Goal: Check status: Check status

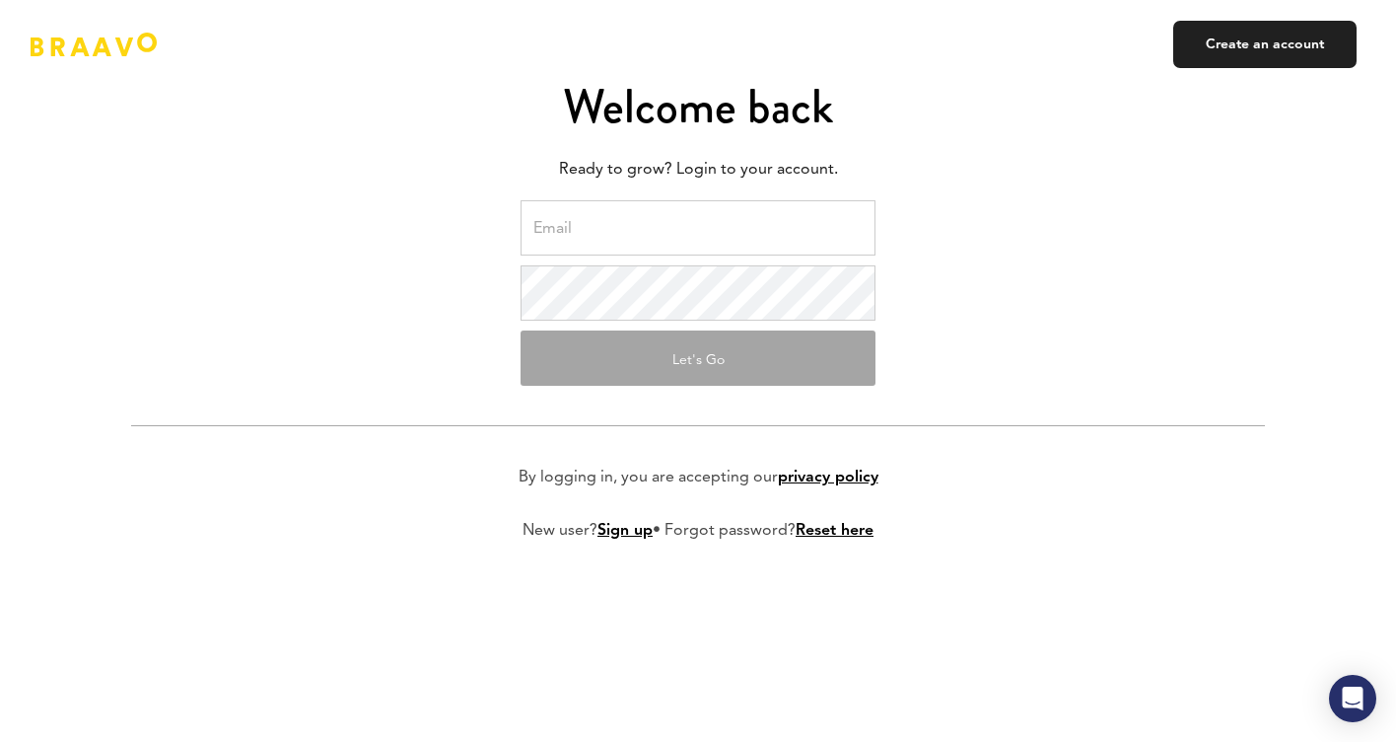
click at [590, 239] on input "email" at bounding box center [698, 227] width 355 height 55
type input "[PERSON_NAME][EMAIL_ADDRESS][DOMAIN_NAME]"
click at [672, 361] on button "Let's Go" at bounding box center [698, 357] width 355 height 55
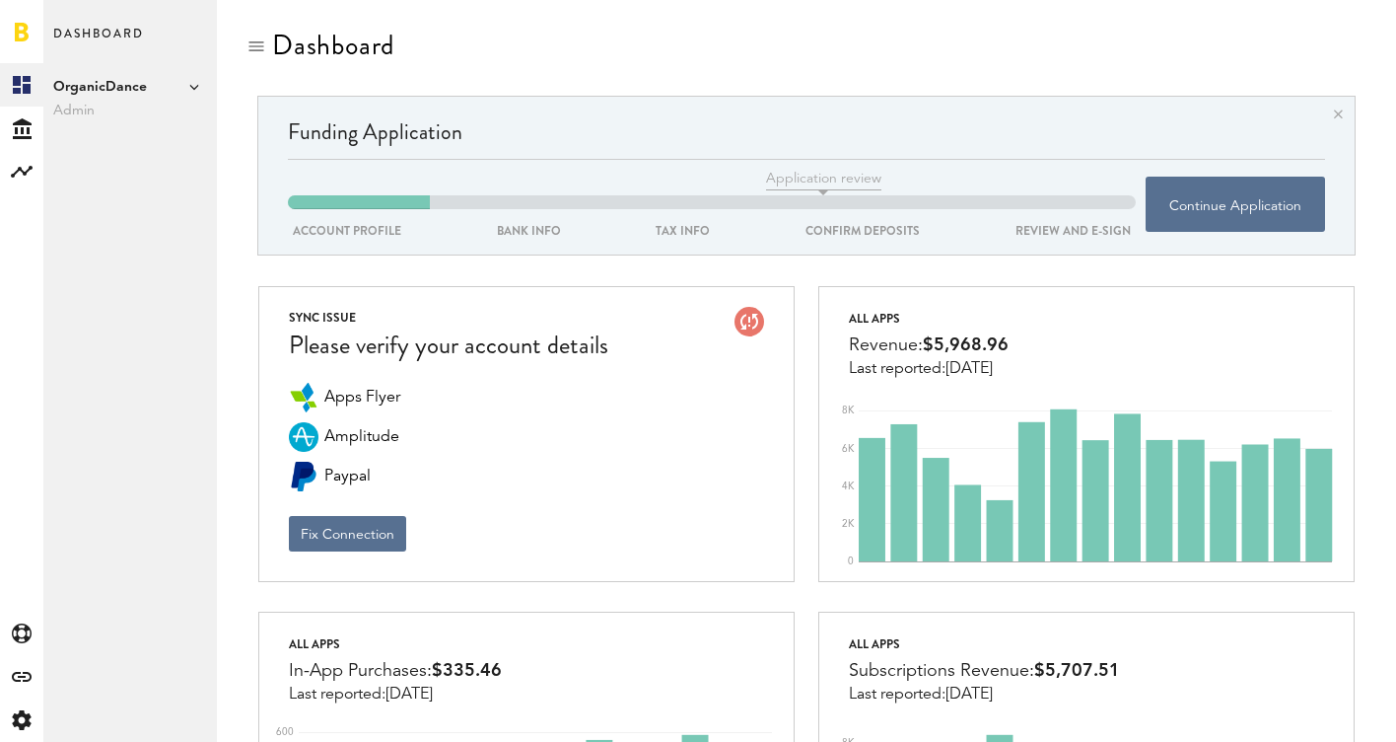
click at [128, 91] on span "OrganicDance" at bounding box center [130, 87] width 154 height 24
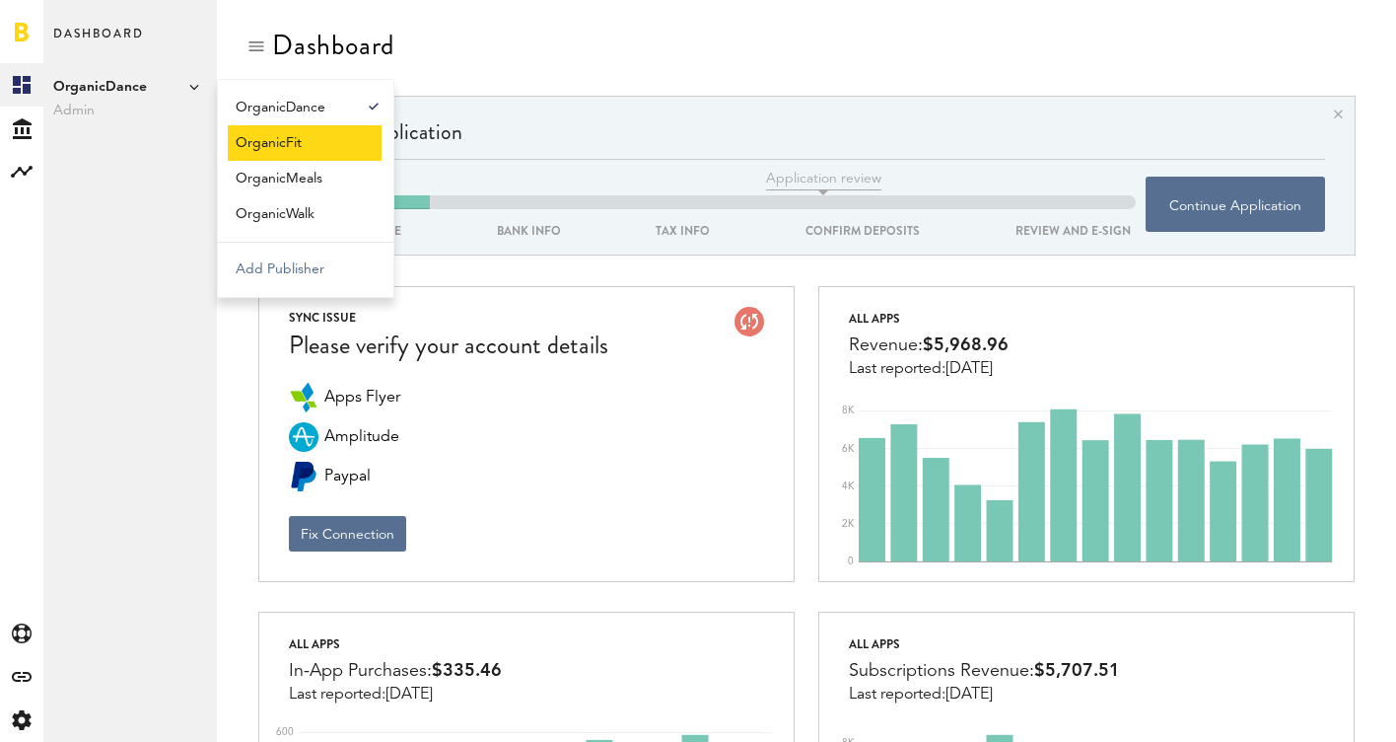
click at [251, 140] on link "OrganicFit" at bounding box center [305, 143] width 154 height 36
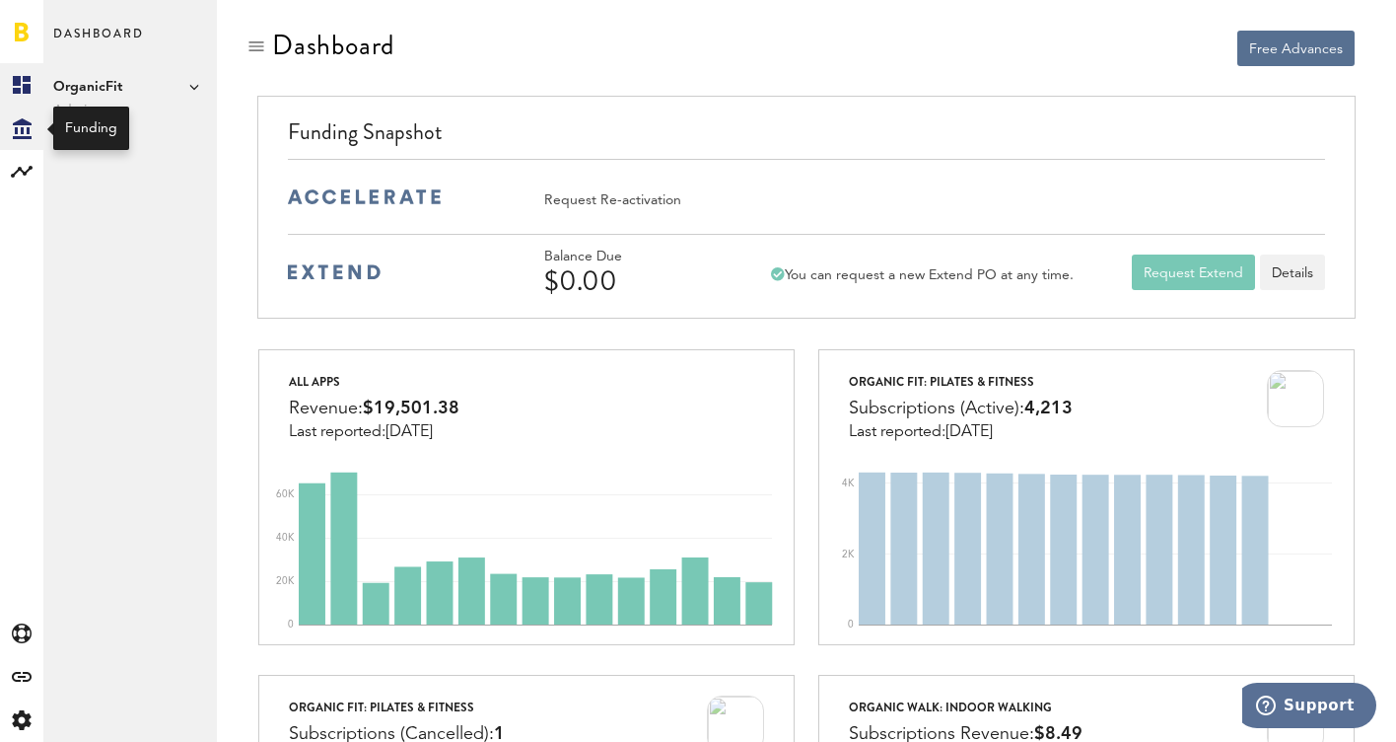
click at [19, 124] on icon at bounding box center [22, 128] width 19 height 21
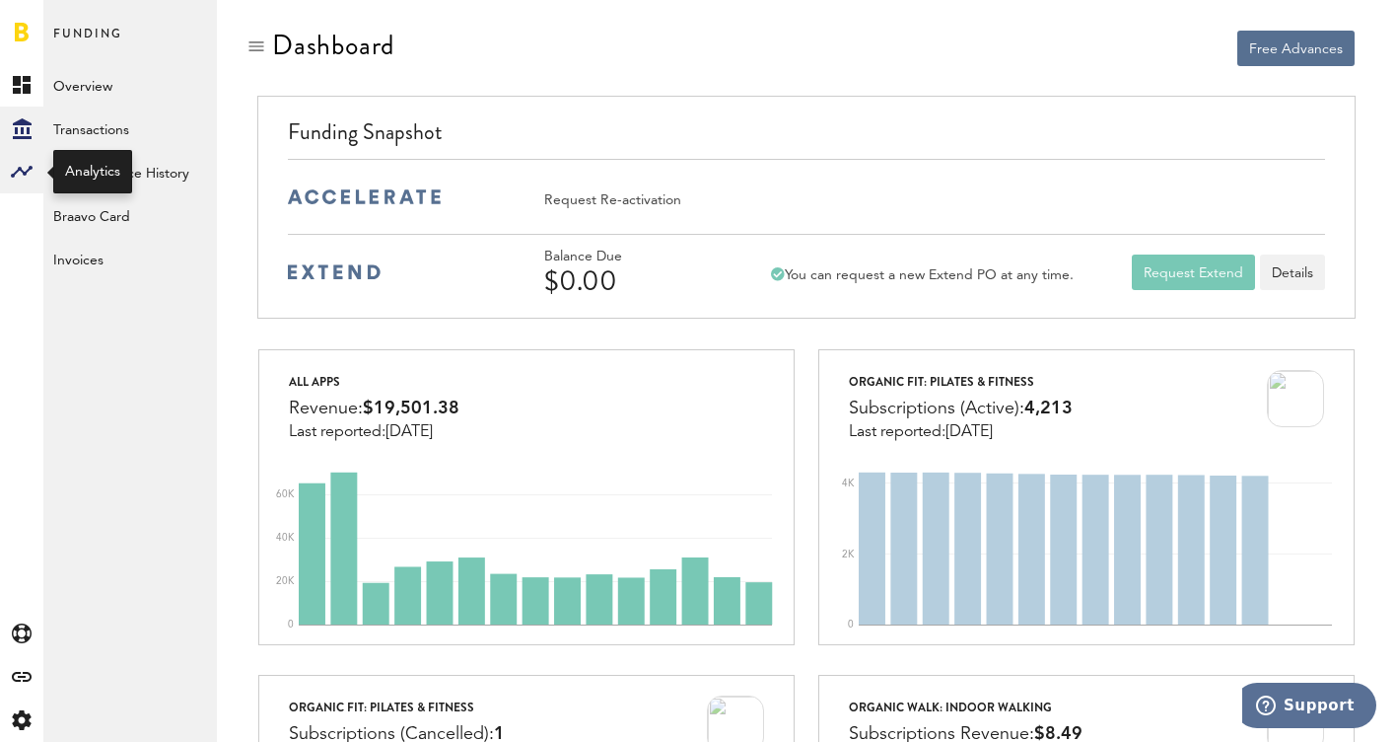
click at [23, 169] on rect at bounding box center [22, 172] width 24 height 24
click at [27, 129] on icon at bounding box center [22, 128] width 19 height 21
click at [85, 137] on link "Transactions" at bounding box center [130, 128] width 174 height 43
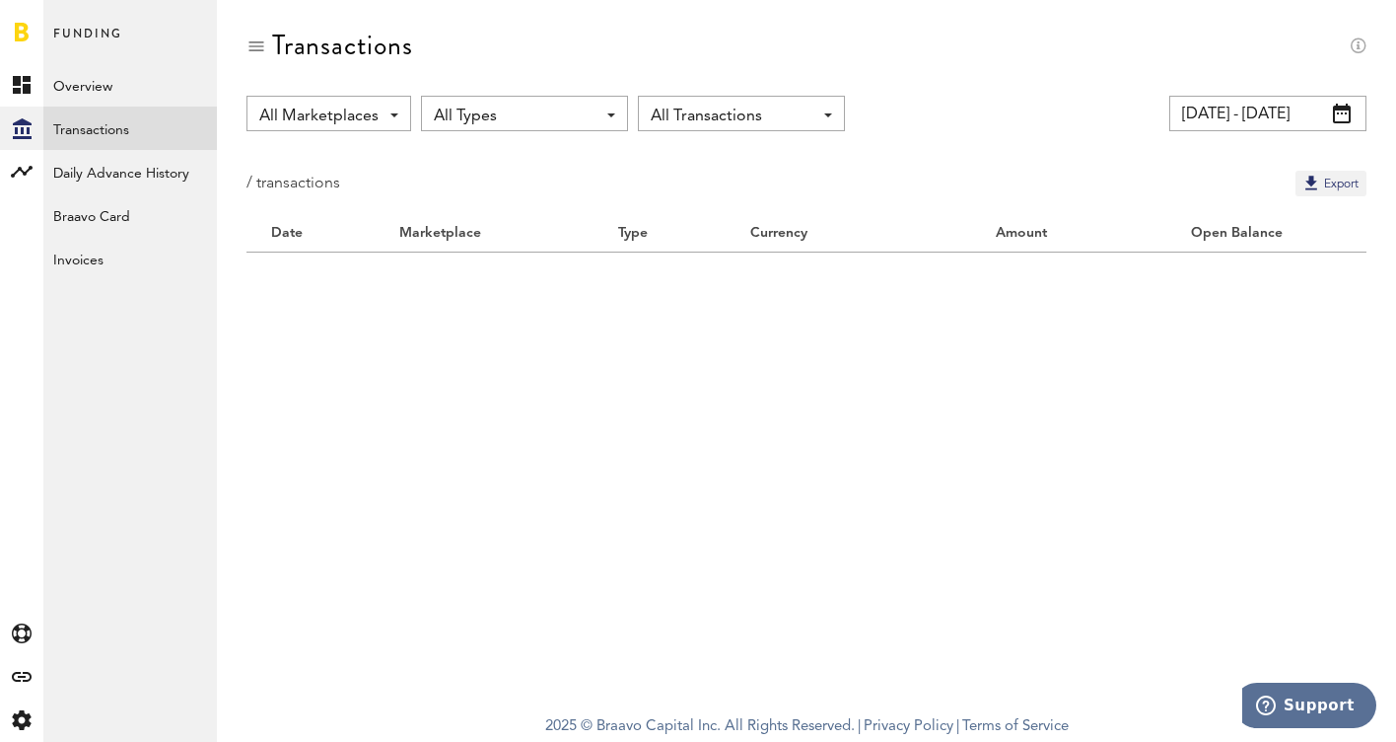
click at [111, 125] on link "Transactions" at bounding box center [130, 128] width 174 height 43
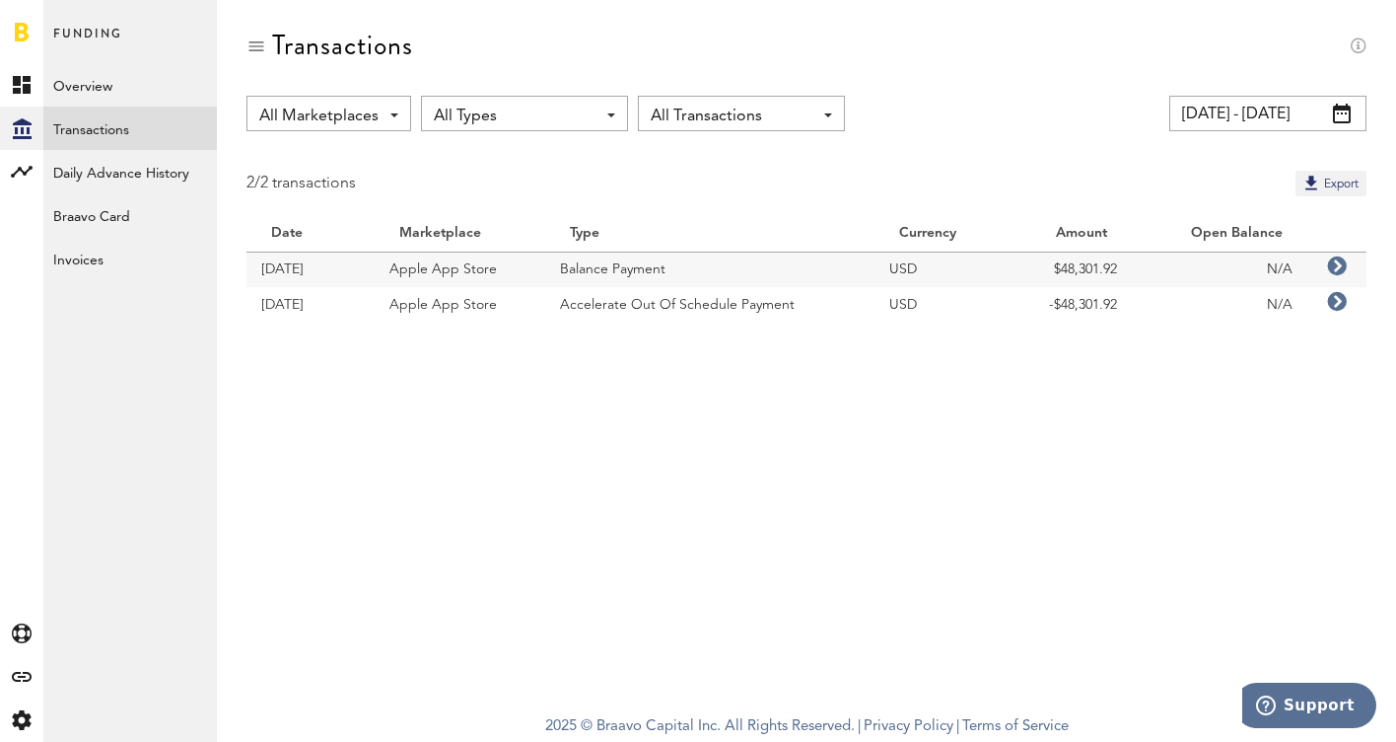
click at [1293, 114] on input "07/14/25 - 08/13/25" at bounding box center [1268, 114] width 197 height 36
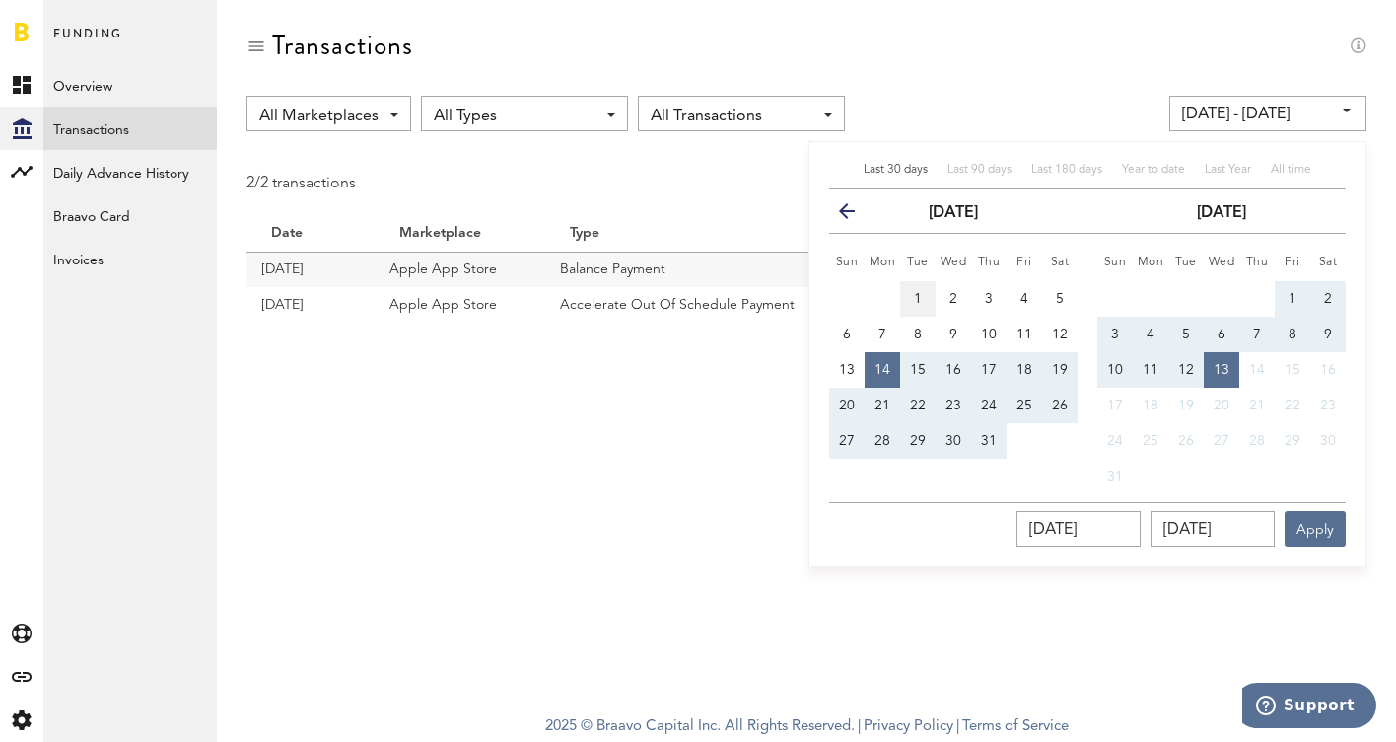
click at [922, 299] on button "1" at bounding box center [918, 299] width 36 height 36
type input "07/01/25 - 07/01/25"
type input "07/01/2025"
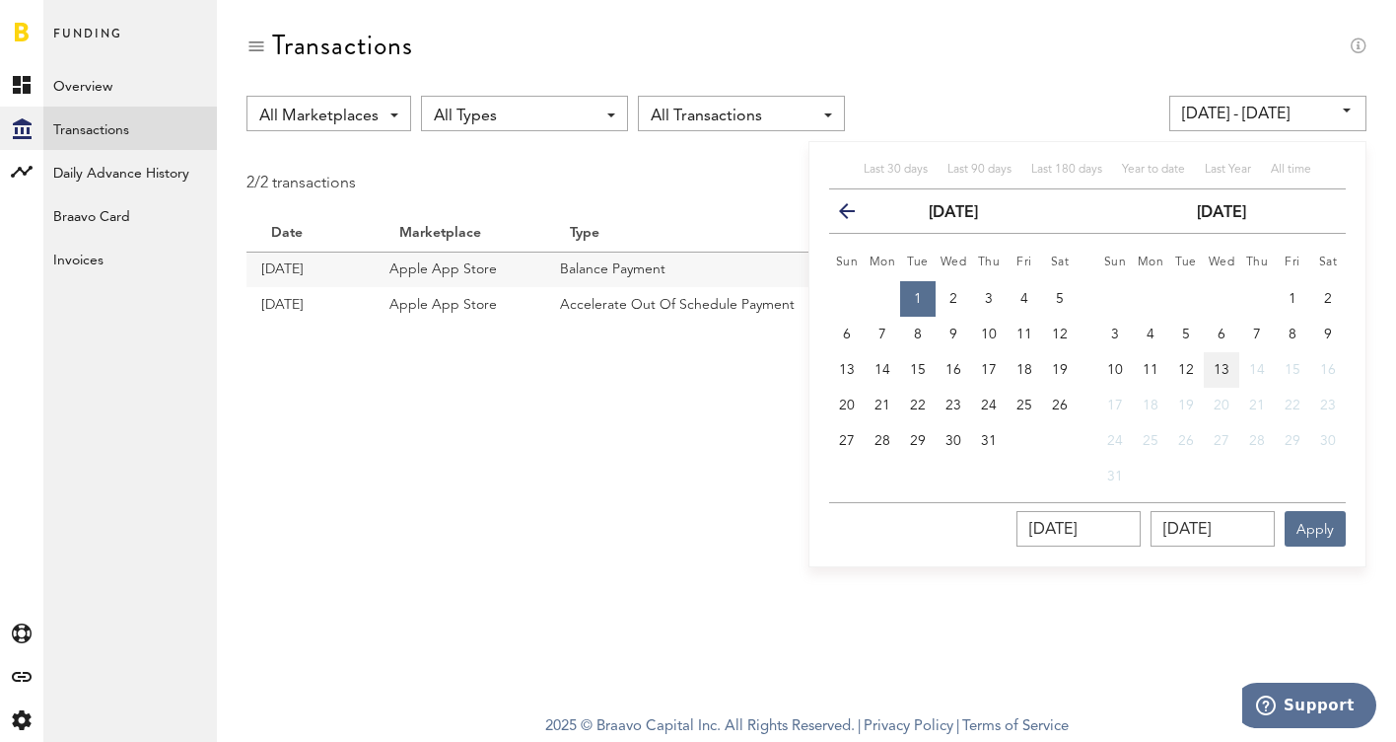
click at [1218, 357] on button "13" at bounding box center [1222, 370] width 36 height 36
type input "07/01/25 - 08/13/25"
type input "08/13/2025"
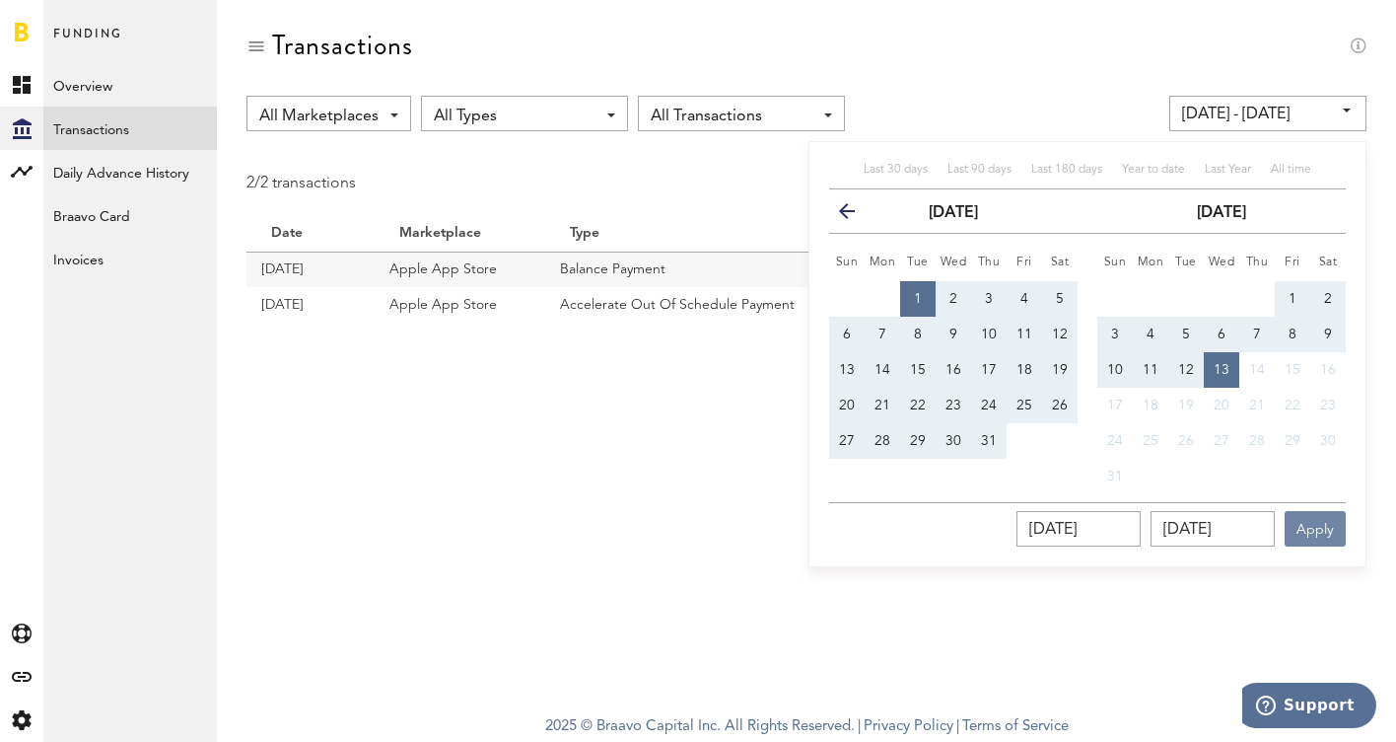
click at [1306, 530] on button "Apply" at bounding box center [1315, 529] width 61 height 36
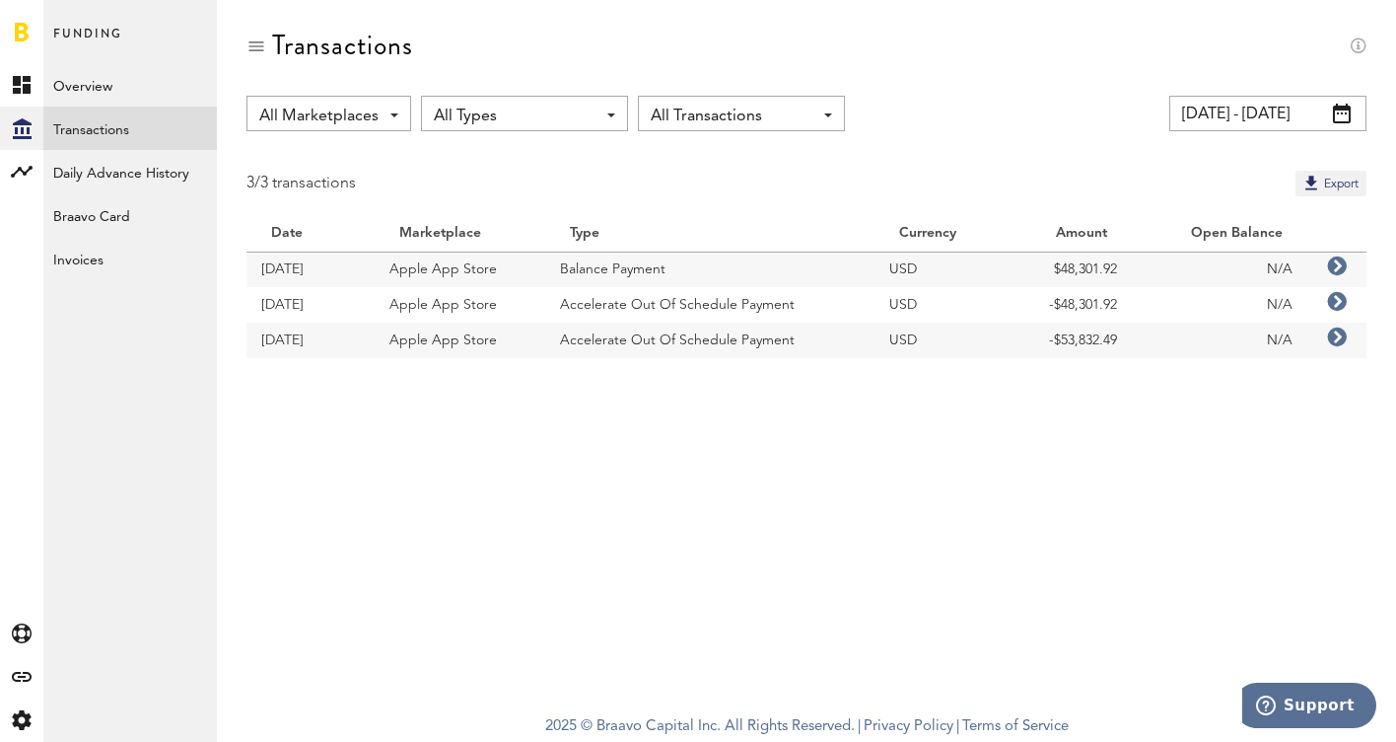
click at [1251, 113] on input "07/01/25 - 08/13/25" at bounding box center [1268, 114] width 197 height 36
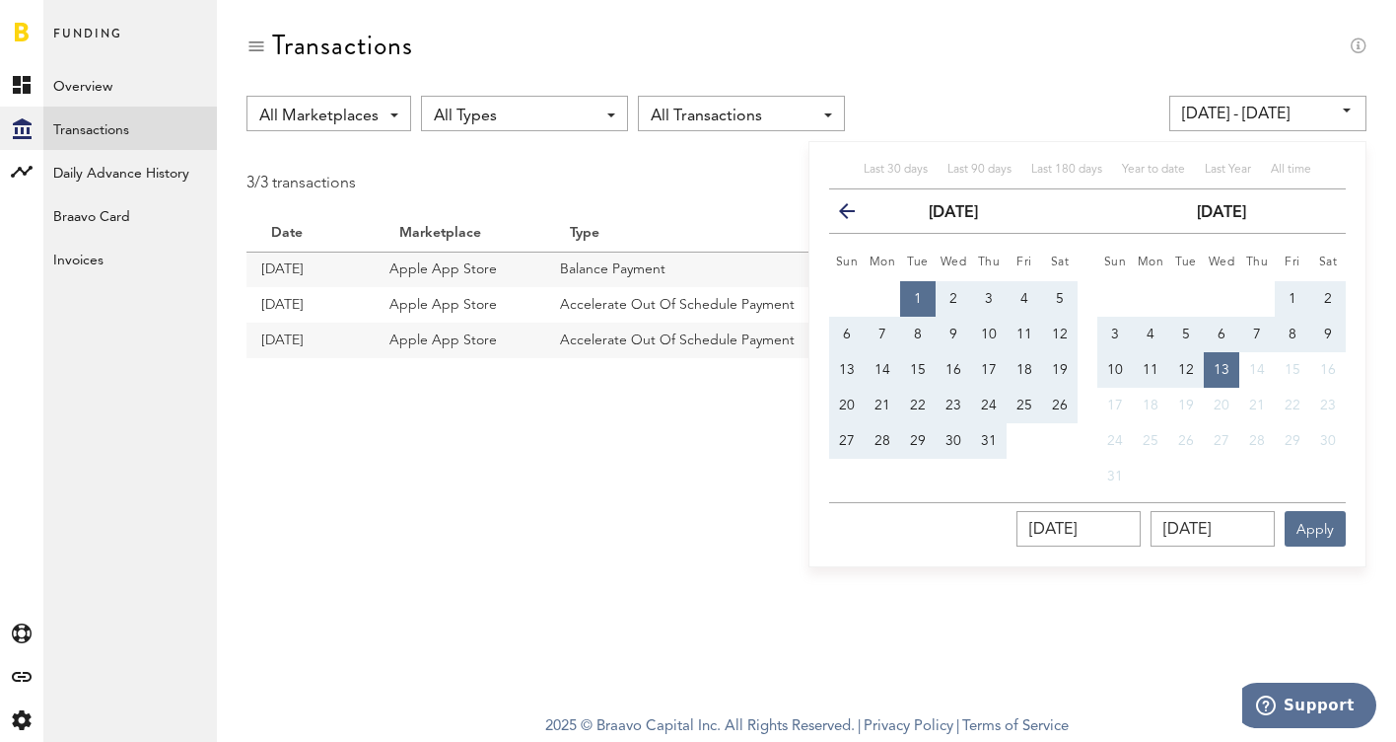
click at [855, 215] on icon "button" at bounding box center [855, 215] width 0 height 0
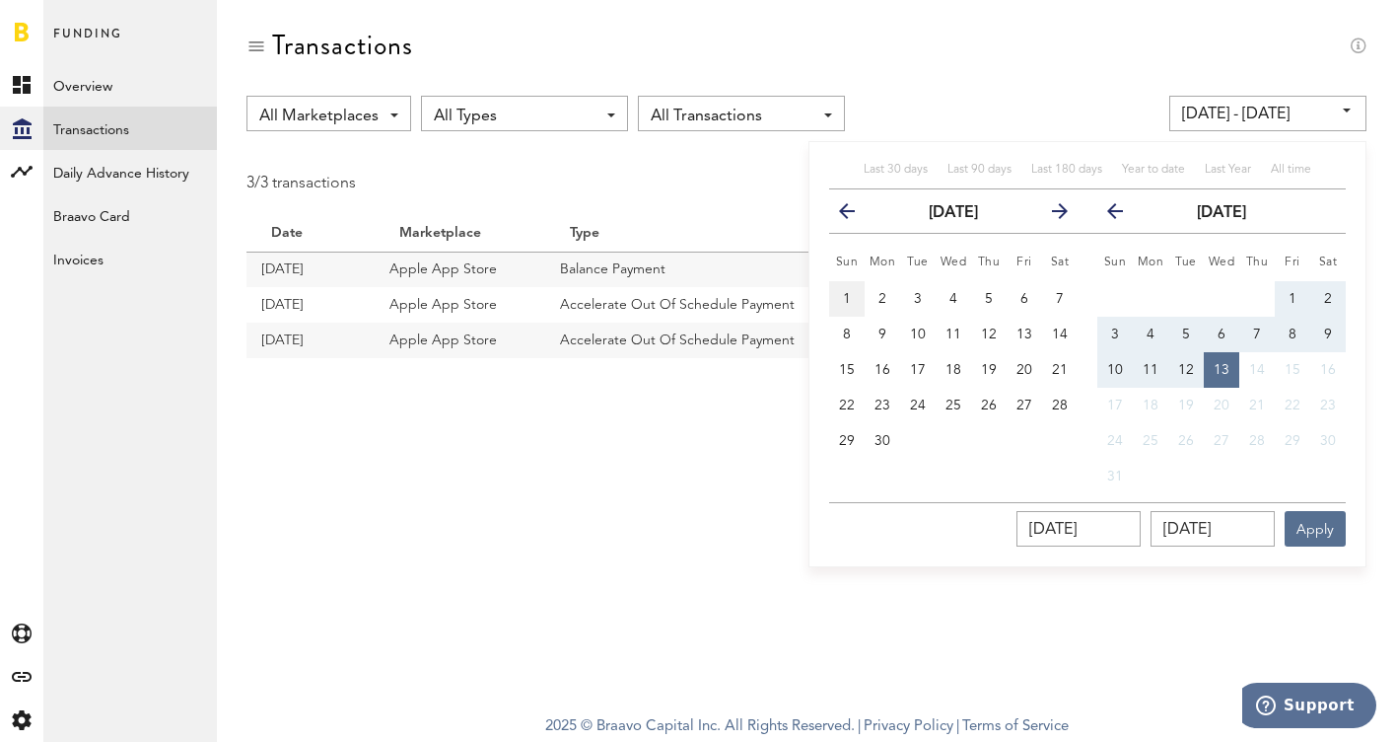
click at [835, 301] on button "1" at bounding box center [847, 299] width 36 height 36
type input "06/01/25 - 06/01/25"
type input "06/01/2025"
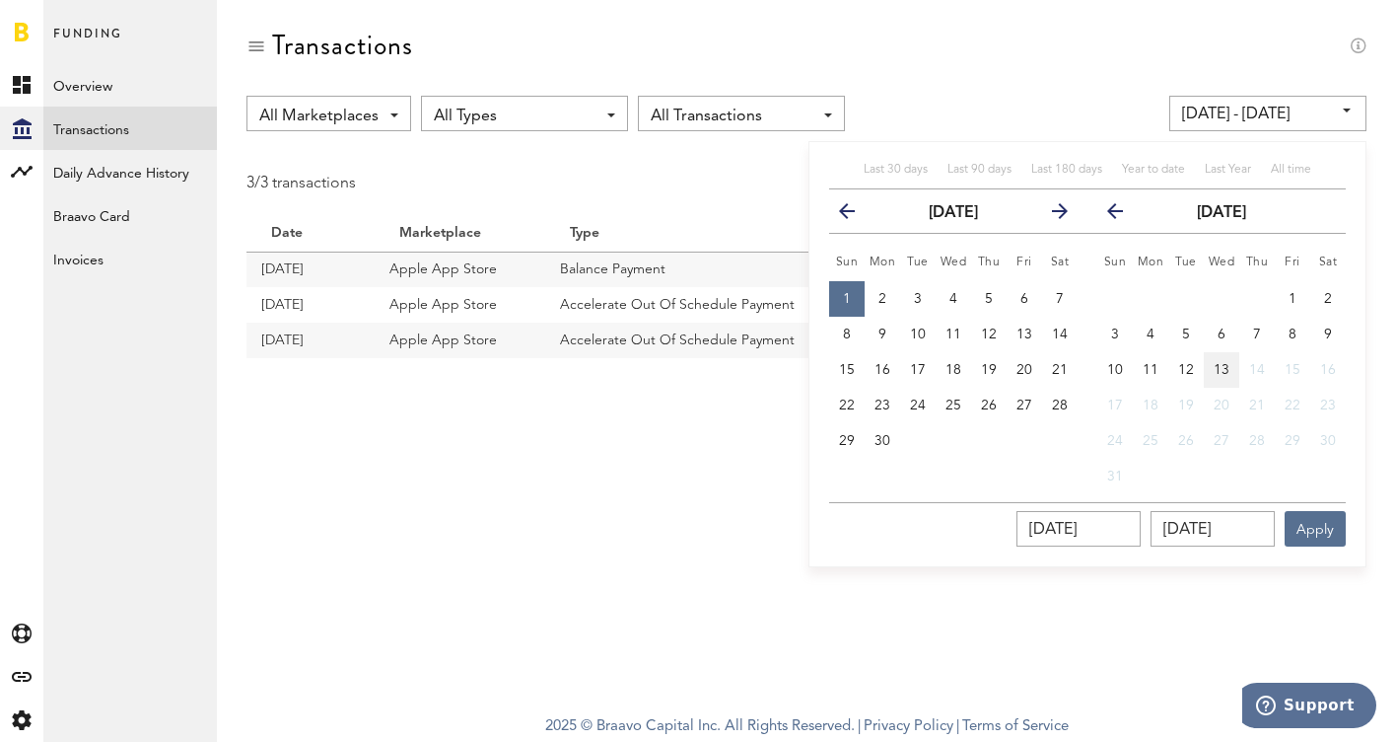
click at [1215, 362] on button "13" at bounding box center [1222, 370] width 36 height 36
type input "06/01/25 - 08/13/25"
type input "08/13/2025"
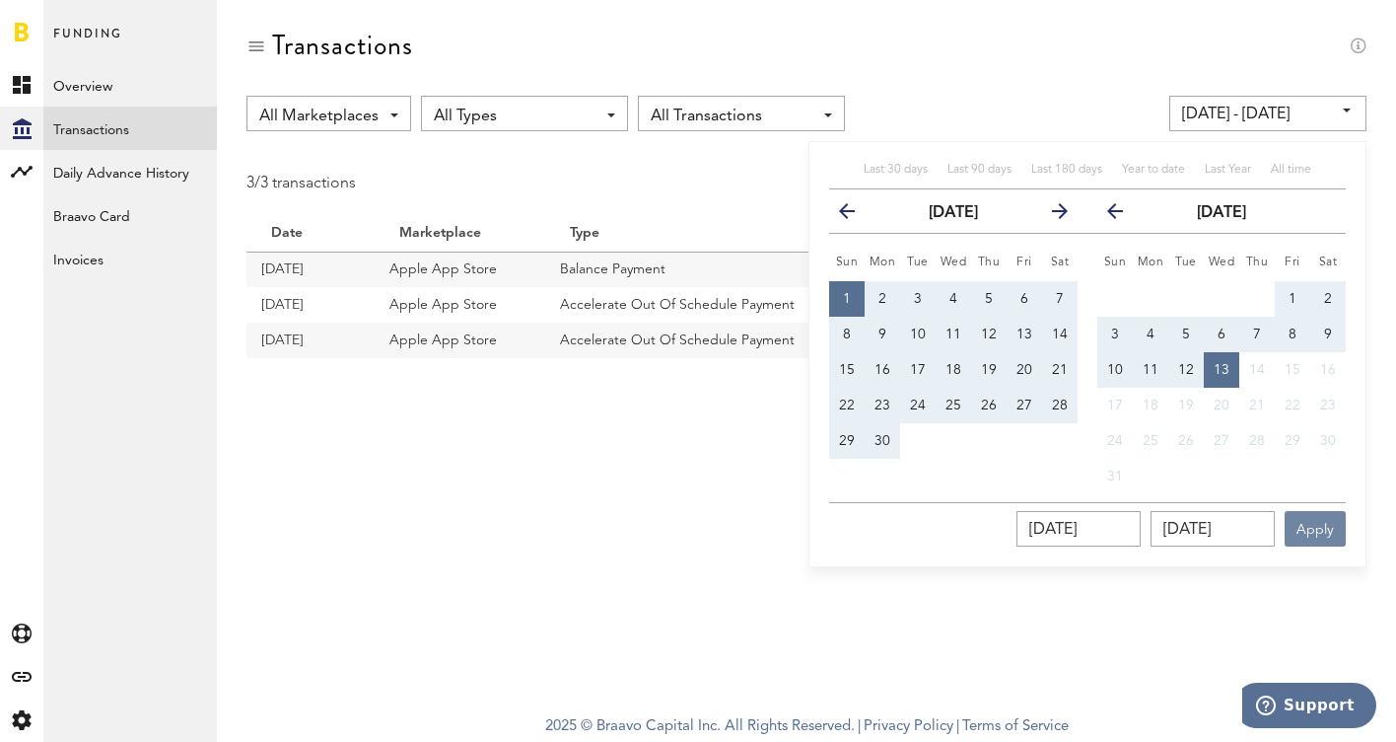
click at [1316, 523] on button "Apply" at bounding box center [1315, 529] width 61 height 36
